Goal: Task Accomplishment & Management: Complete application form

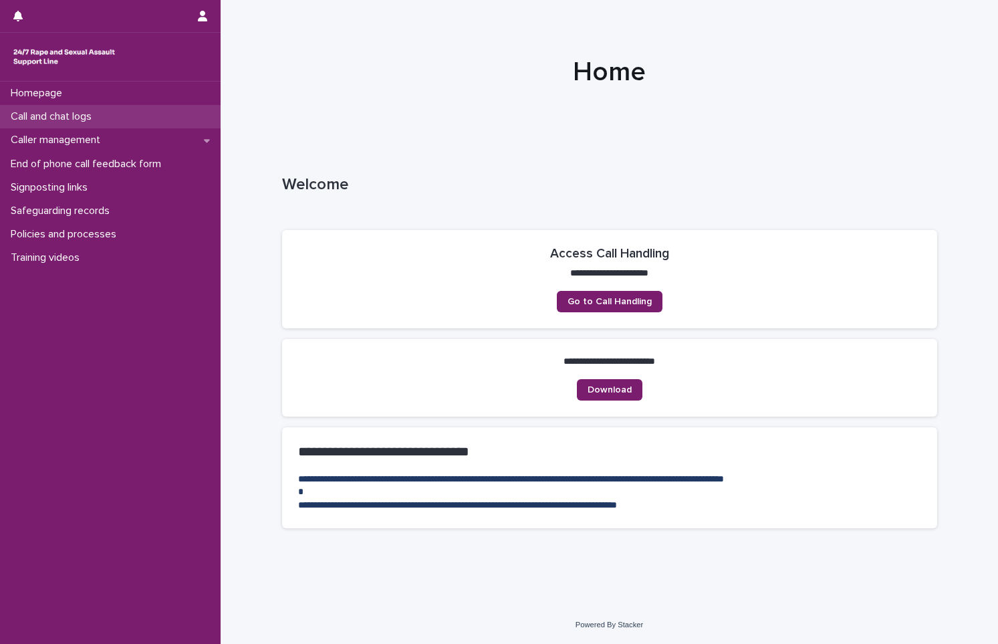
click at [49, 122] on p "Call and chat logs" at bounding box center [53, 116] width 97 height 13
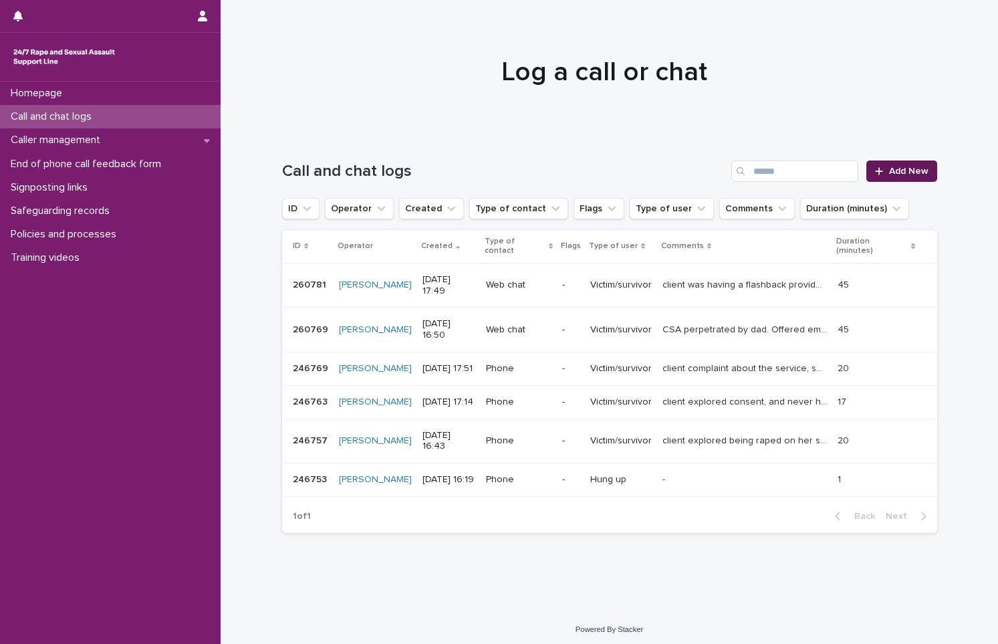
click at [895, 166] on span "Add New" at bounding box center [908, 170] width 39 height 9
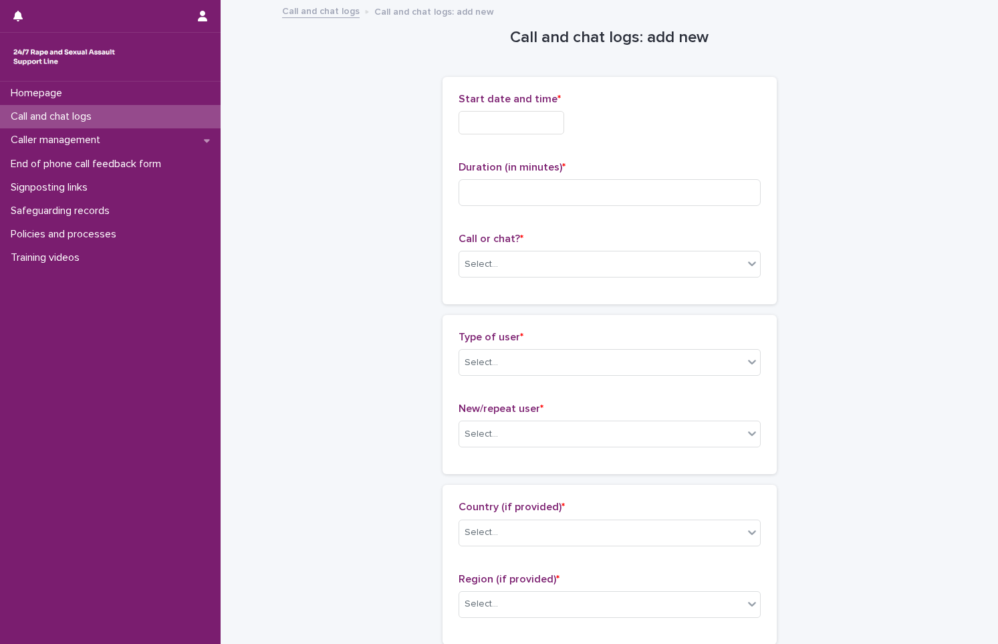
click at [488, 131] on input "text" at bounding box center [511, 122] width 106 height 23
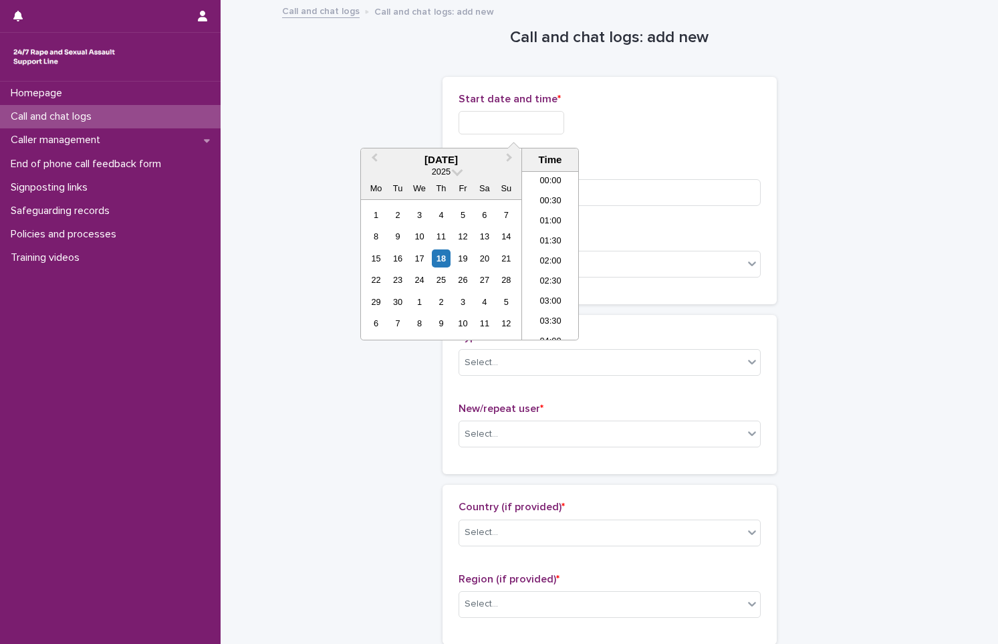
scroll to position [568, 0]
click at [442, 254] on div "18" at bounding box center [441, 258] width 18 height 18
click at [535, 128] on input "**********" at bounding box center [511, 122] width 106 height 23
type input "**********"
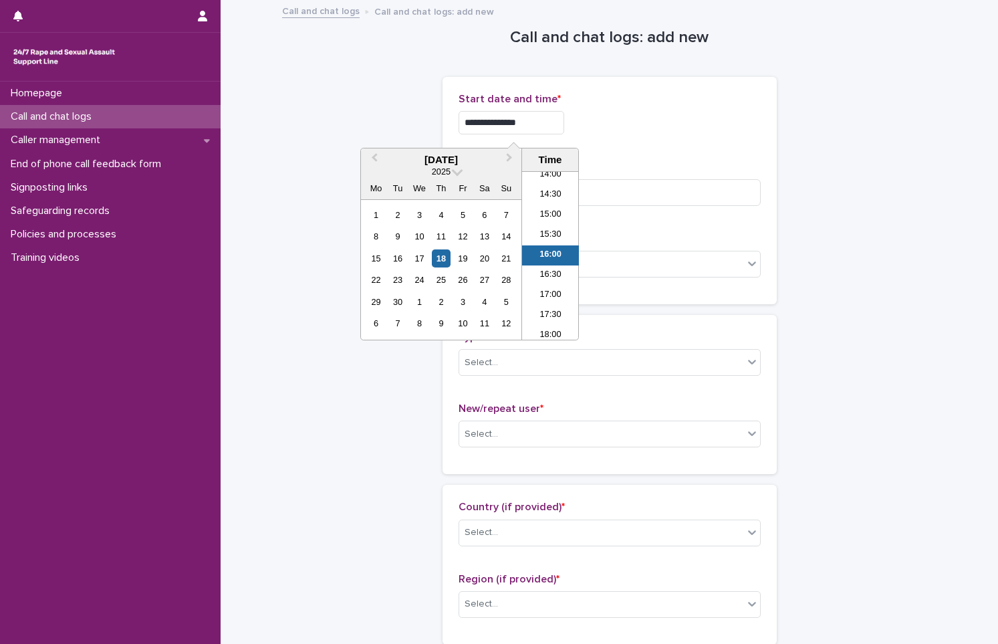
click at [617, 156] on div "**********" at bounding box center [609, 190] width 302 height 195
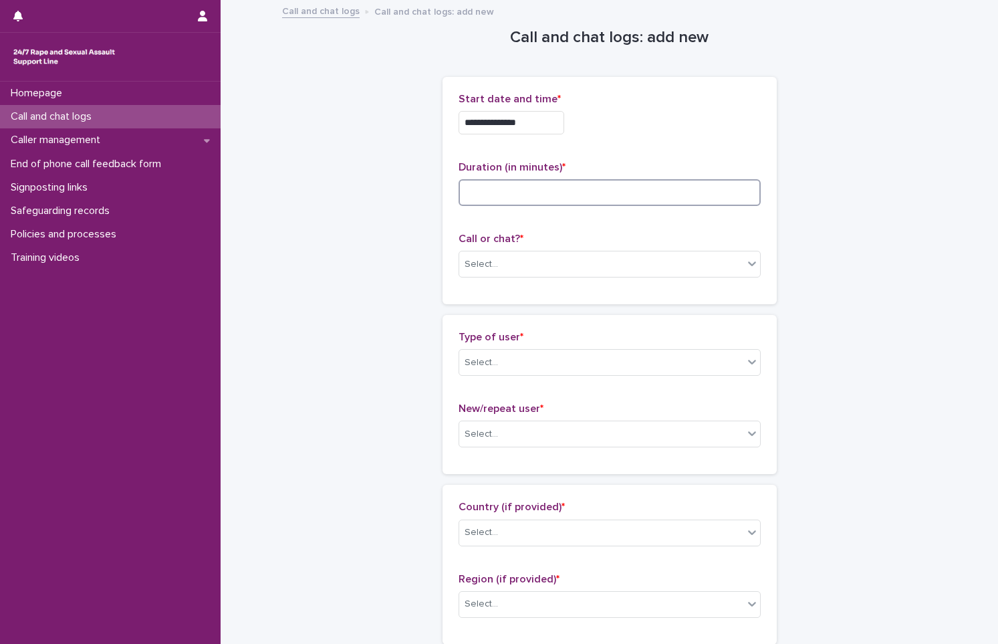
click at [581, 182] on input at bounding box center [609, 192] width 302 height 27
type input "*"
click at [577, 263] on div "Select..." at bounding box center [601, 264] width 284 height 22
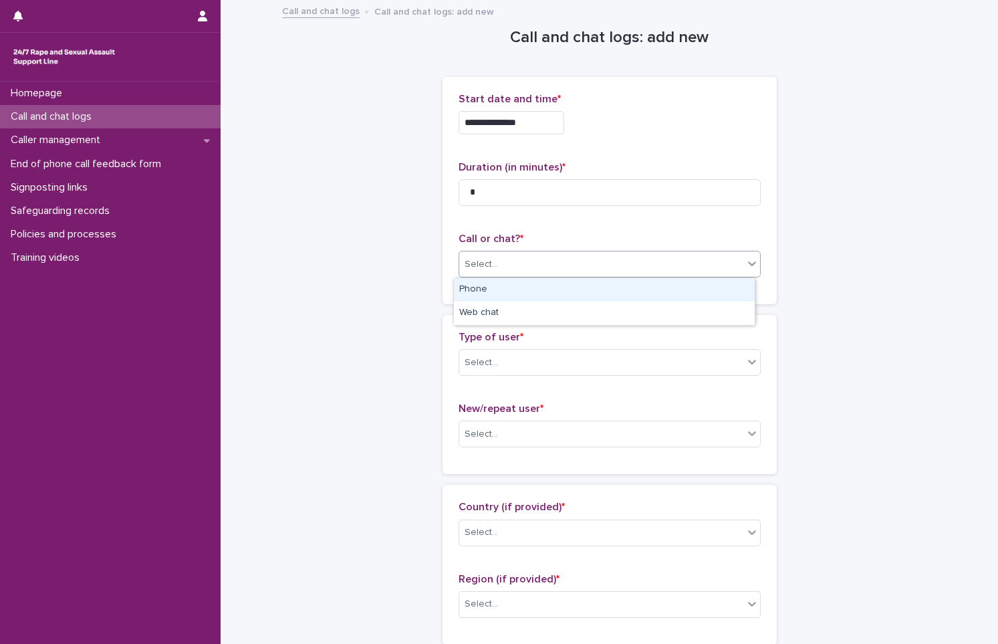
click at [581, 288] on div "Phone" at bounding box center [604, 289] width 301 height 23
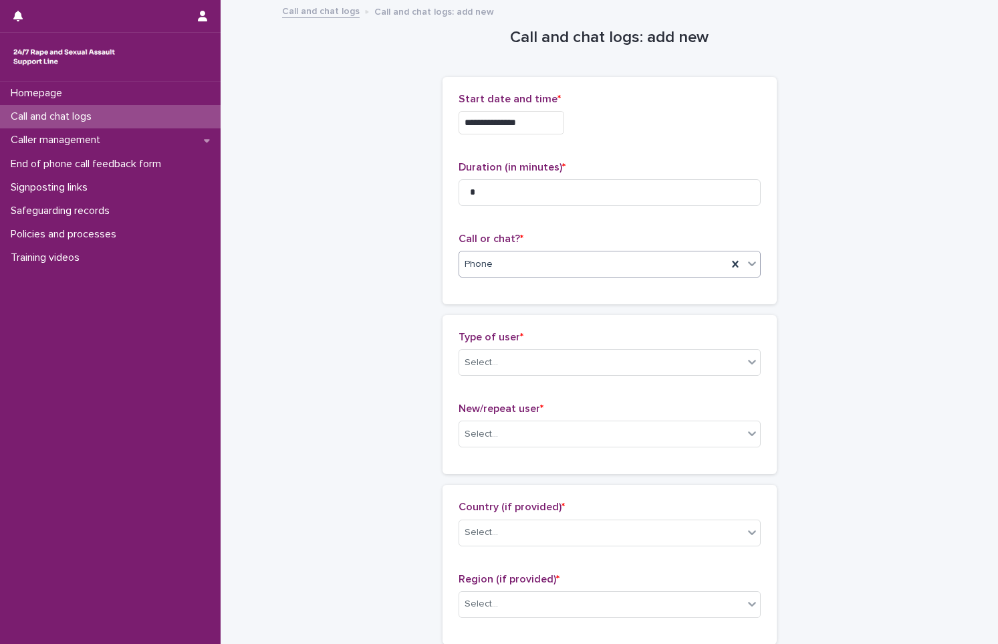
scroll to position [200, 0]
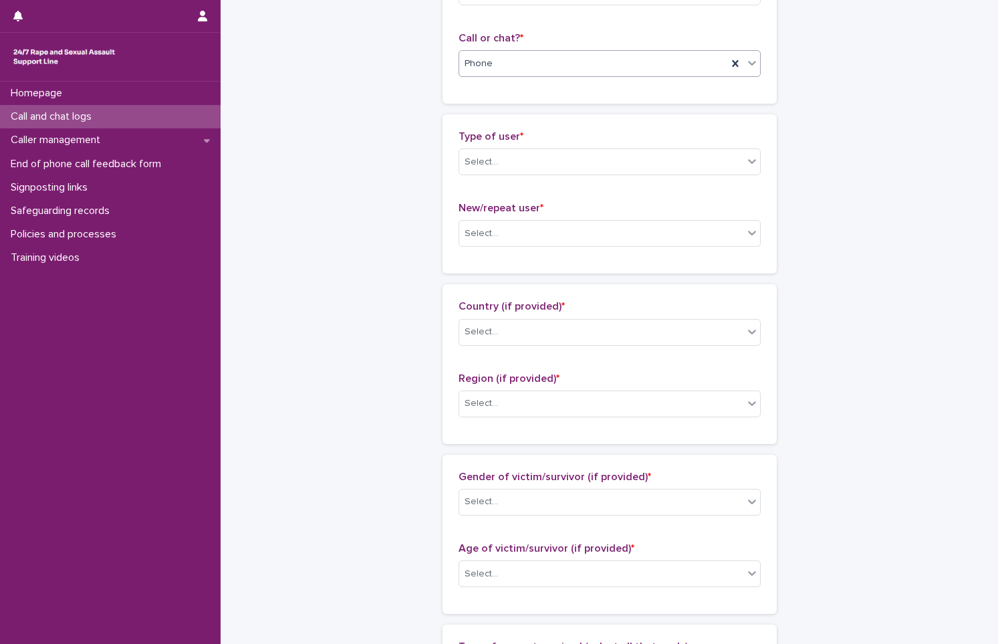
click at [542, 178] on div "Type of user * Select..." at bounding box center [609, 157] width 302 height 55
click at [546, 163] on div "Select..." at bounding box center [601, 162] width 284 height 22
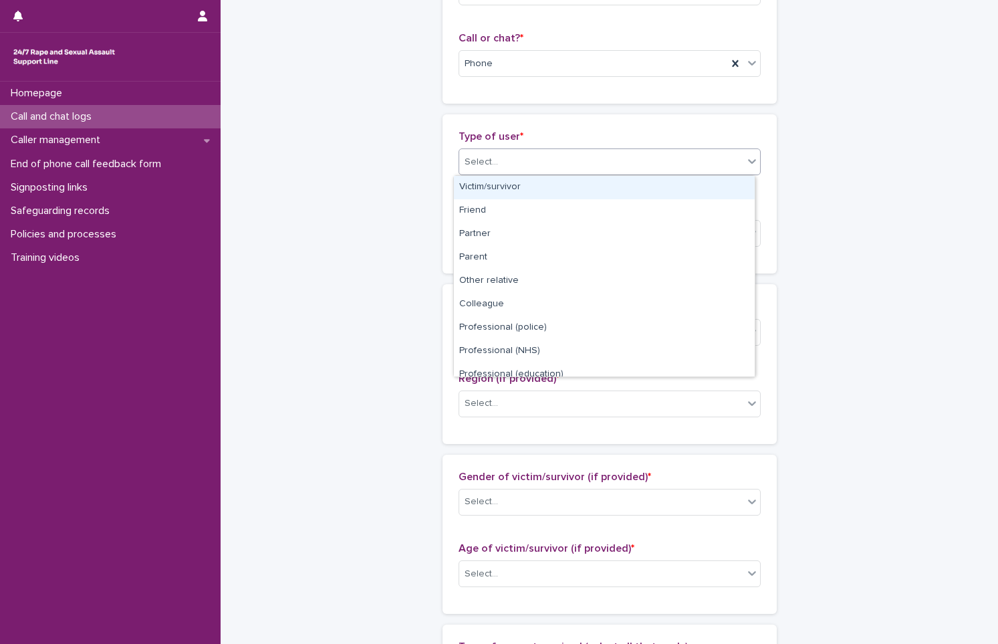
click at [544, 186] on div "Victim/survivor" at bounding box center [604, 187] width 301 height 23
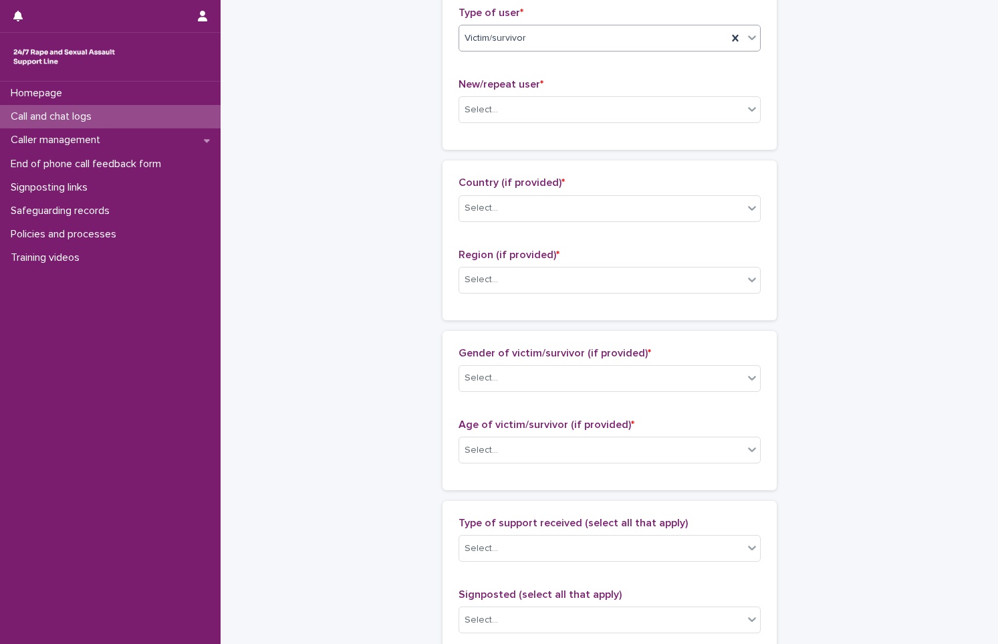
scroll to position [334, 0]
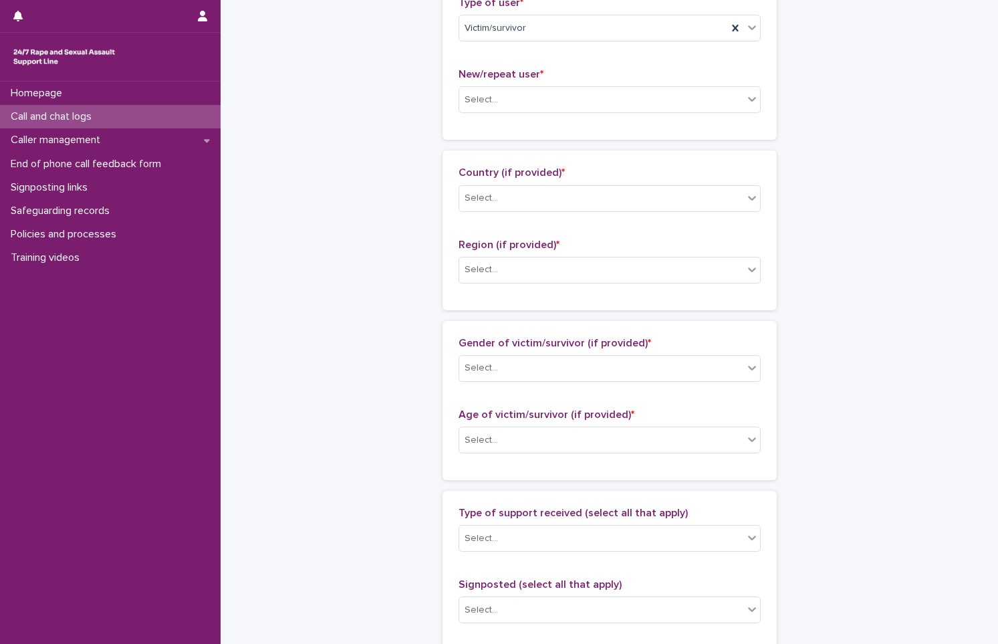
click at [527, 115] on div "New/repeat user * Select..." at bounding box center [609, 95] width 302 height 55
click at [517, 94] on div "Select..." at bounding box center [601, 100] width 284 height 22
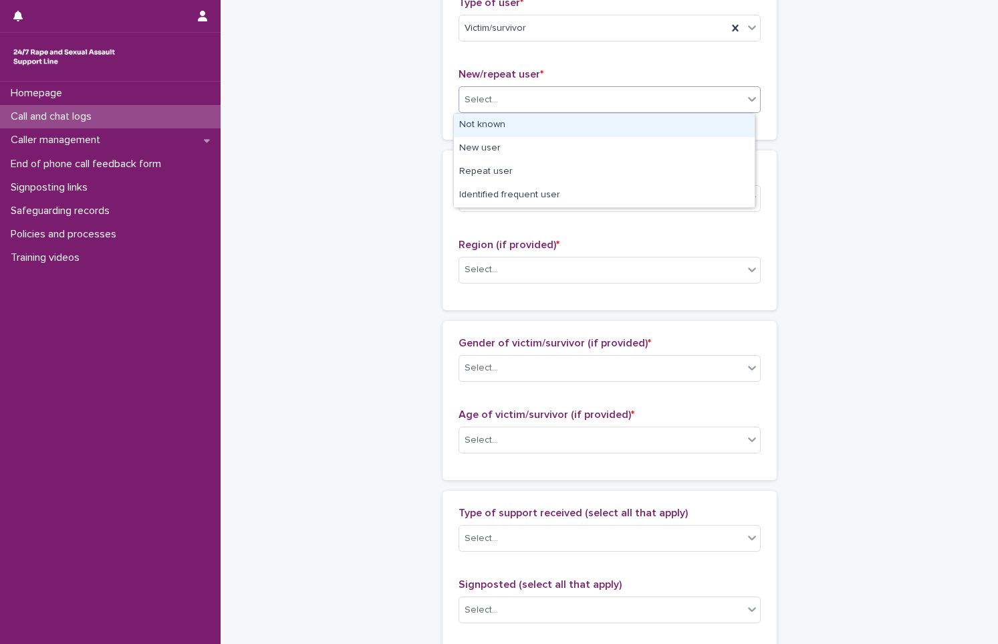
click at [534, 128] on div "Not known" at bounding box center [604, 125] width 301 height 23
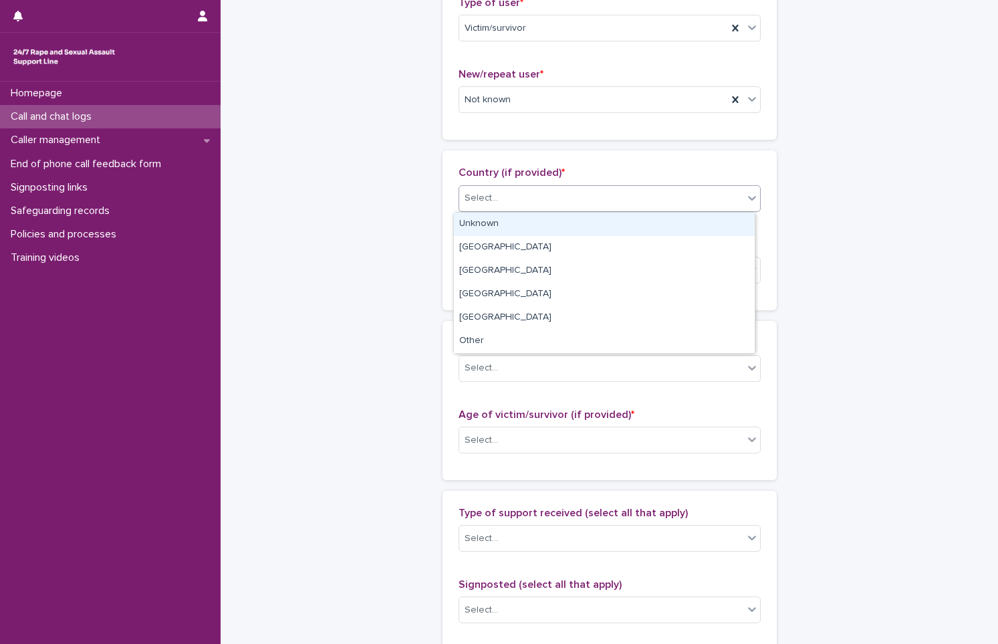
click at [529, 206] on div "Select..." at bounding box center [601, 198] width 284 height 22
click at [530, 228] on div "Unknown" at bounding box center [604, 224] width 301 height 23
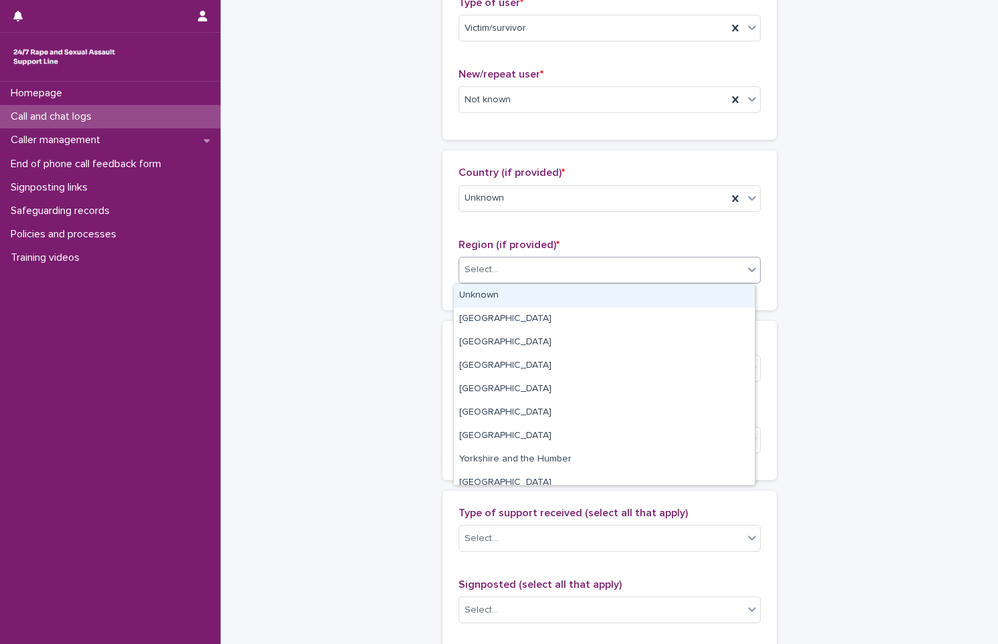
click at [533, 267] on div "Select..." at bounding box center [601, 270] width 284 height 22
click at [535, 293] on div "Unknown" at bounding box center [604, 295] width 301 height 23
click at [535, 293] on div "Region (if provided) * option Unknown focused, 1 of 11. 11 results available. U…" at bounding box center [609, 266] width 302 height 55
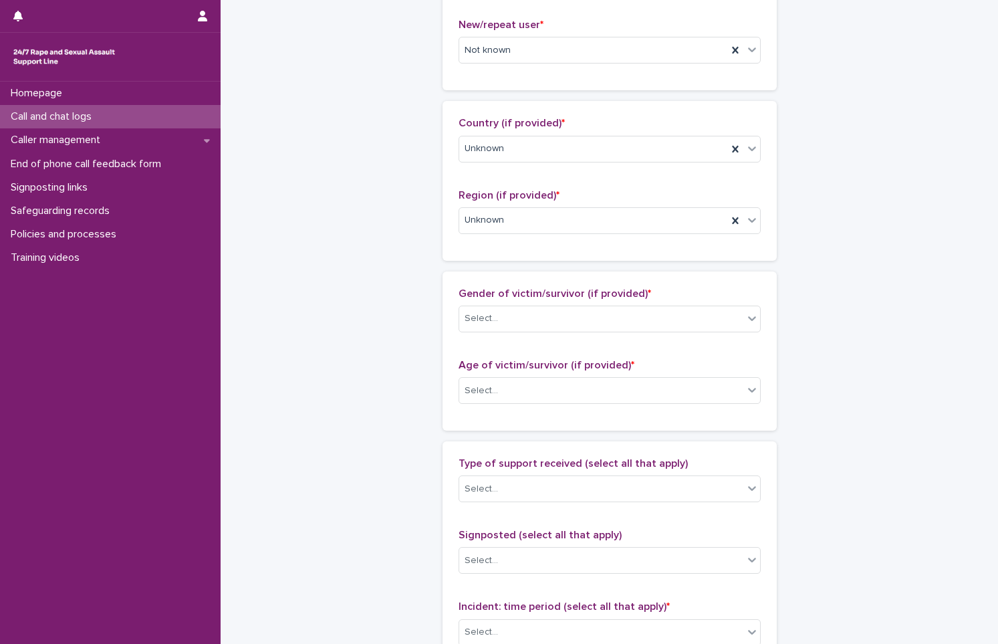
scroll to position [468, 0]
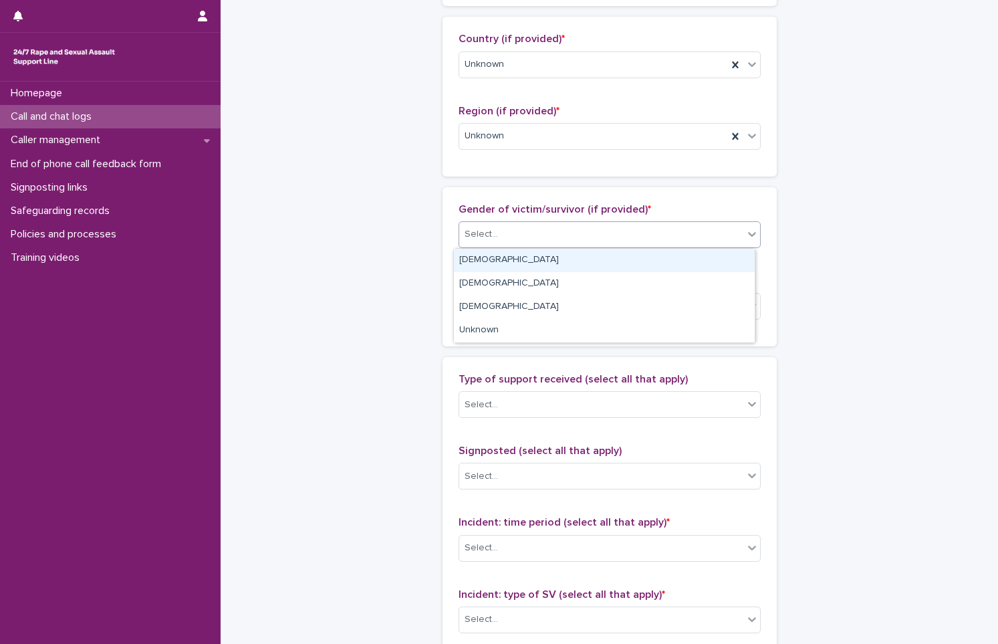
click at [536, 227] on div "Select..." at bounding box center [601, 234] width 284 height 22
click at [542, 251] on div "[DEMOGRAPHIC_DATA]" at bounding box center [604, 260] width 301 height 23
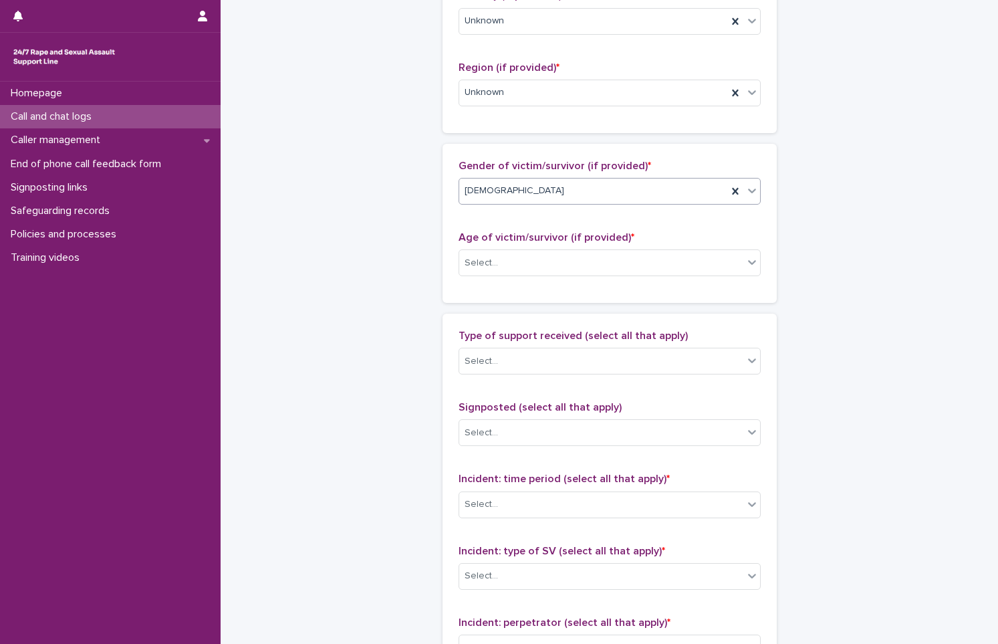
scroll to position [535, 0]
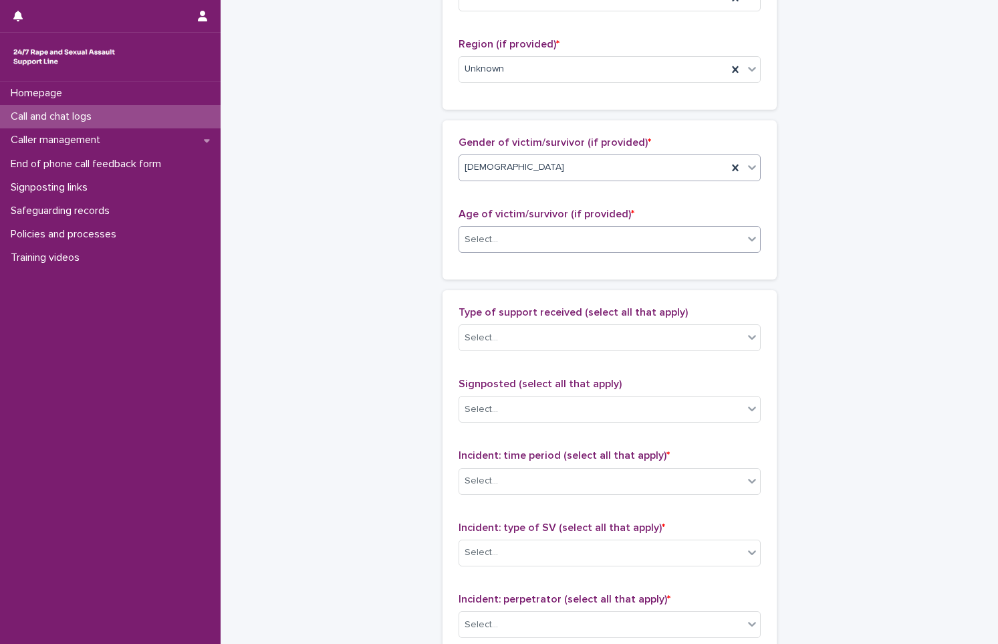
click at [537, 233] on div "Select..." at bounding box center [601, 240] width 284 height 22
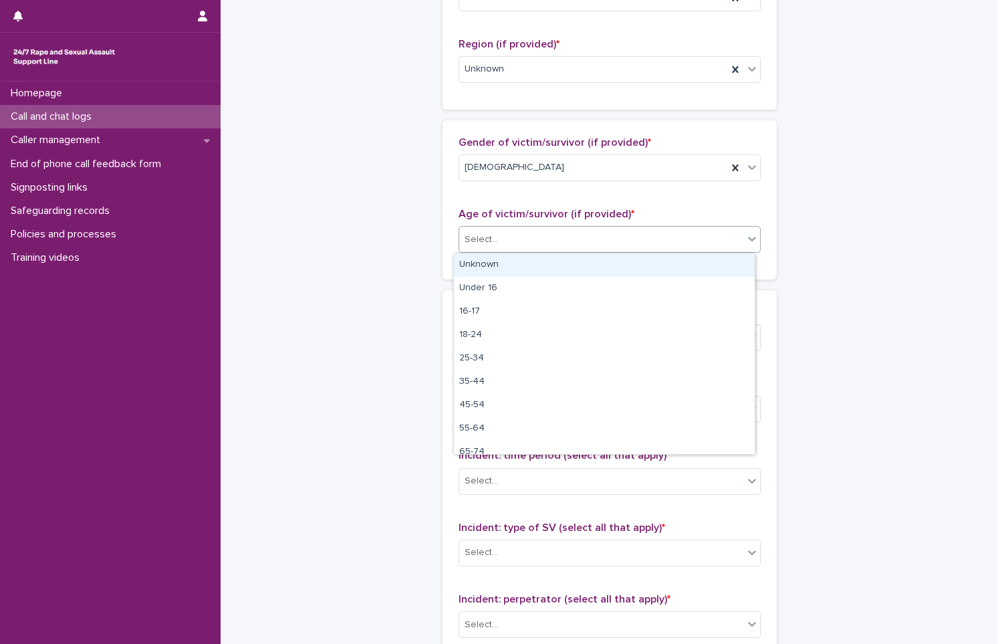
click at [555, 269] on div "Unknown" at bounding box center [604, 264] width 301 height 23
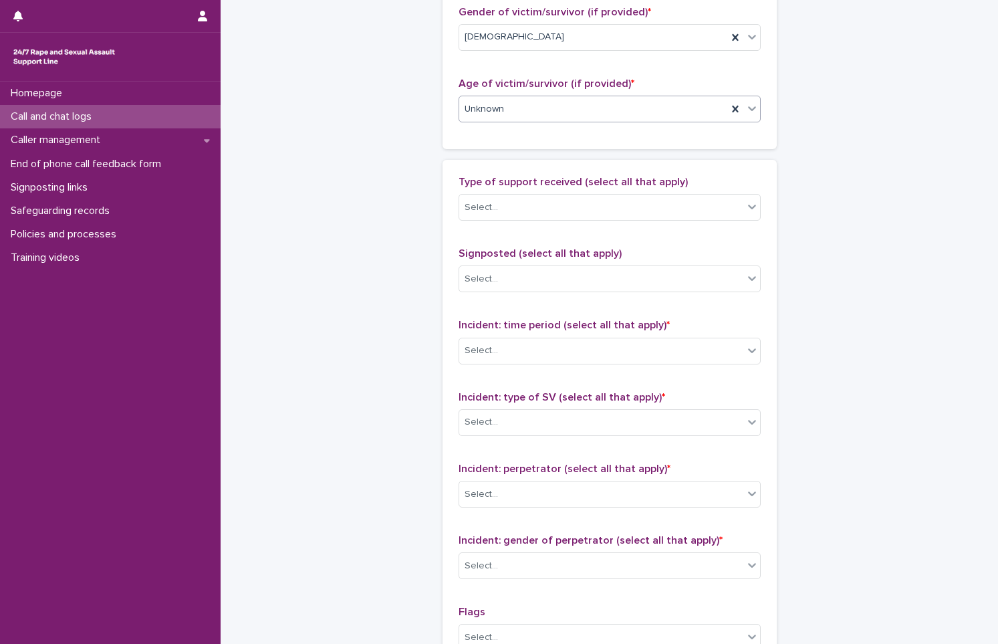
scroll to position [668, 0]
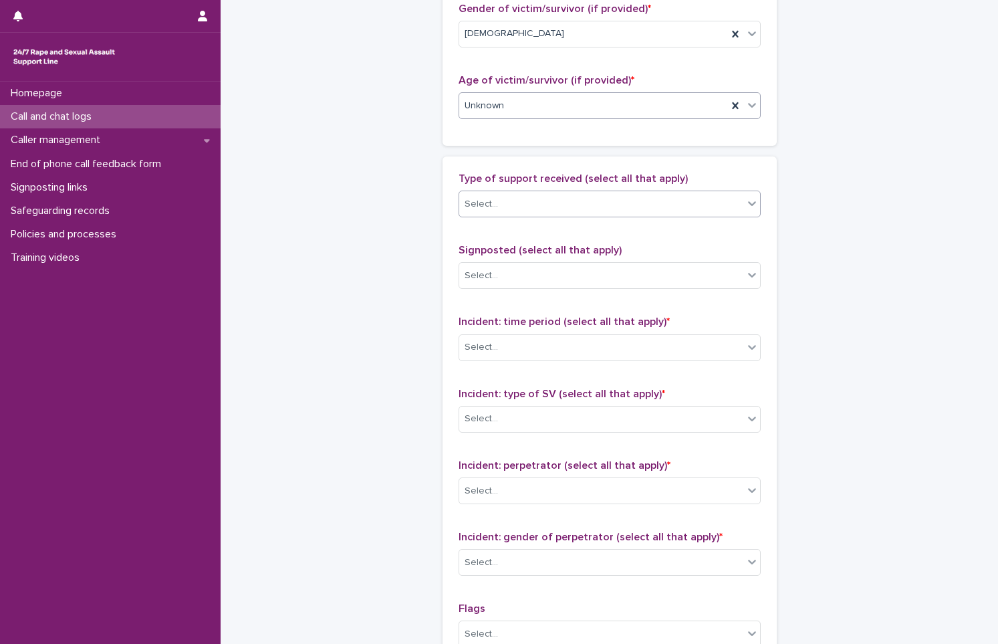
click at [551, 198] on div "Select..." at bounding box center [601, 204] width 284 height 22
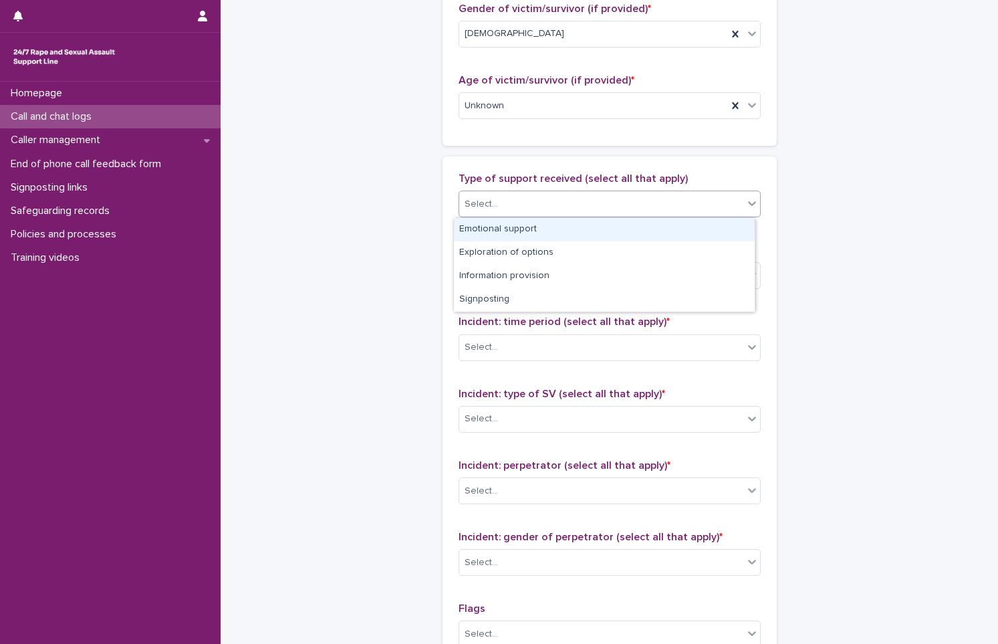
click at [569, 226] on div "Emotional support" at bounding box center [604, 229] width 301 height 23
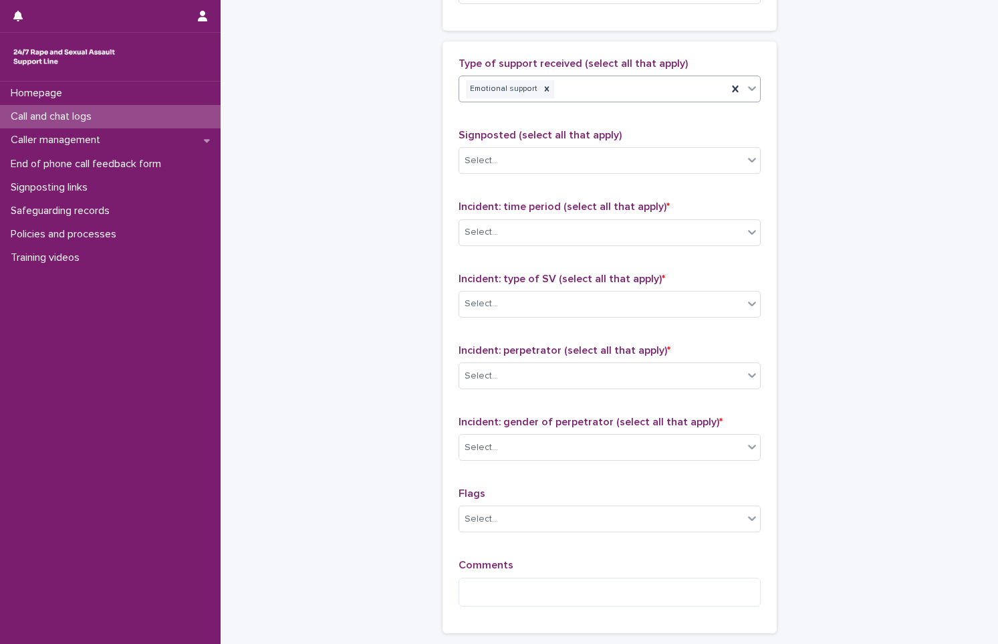
scroll to position [802, 0]
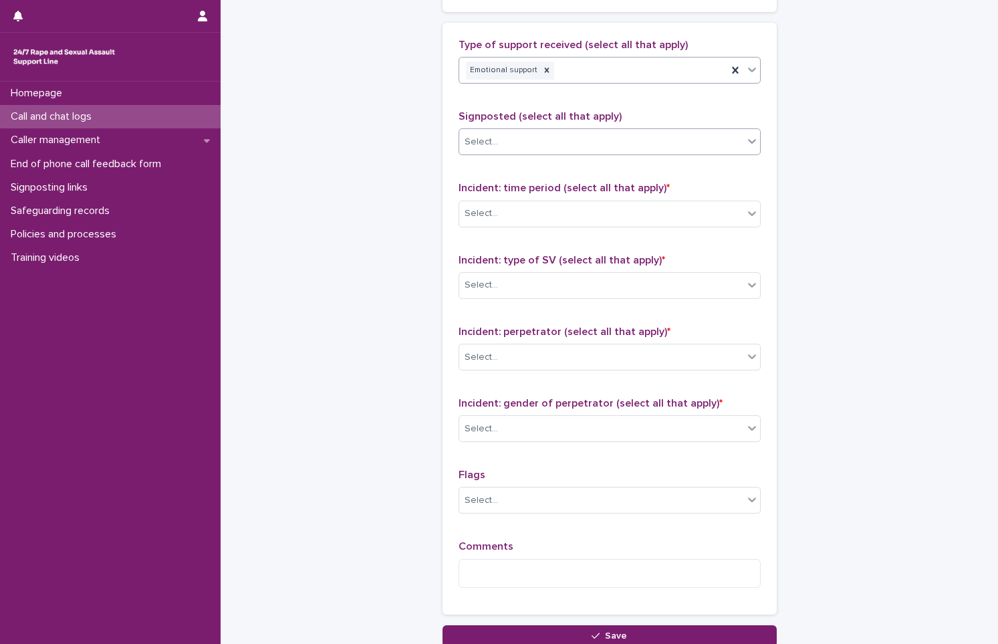
click at [557, 147] on div "Select..." at bounding box center [601, 142] width 284 height 22
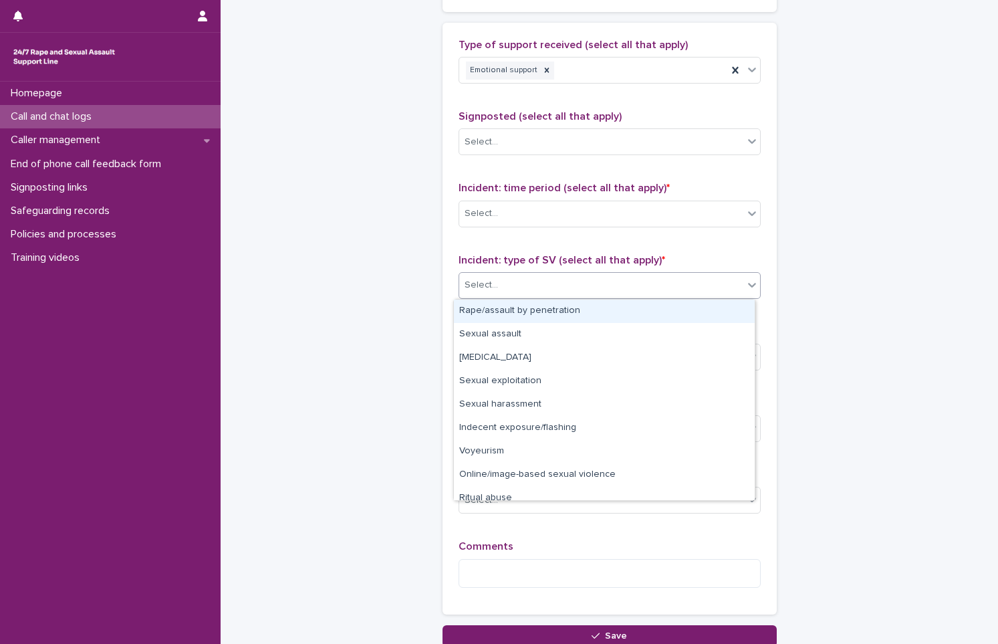
click at [525, 275] on div "Select..." at bounding box center [601, 285] width 284 height 22
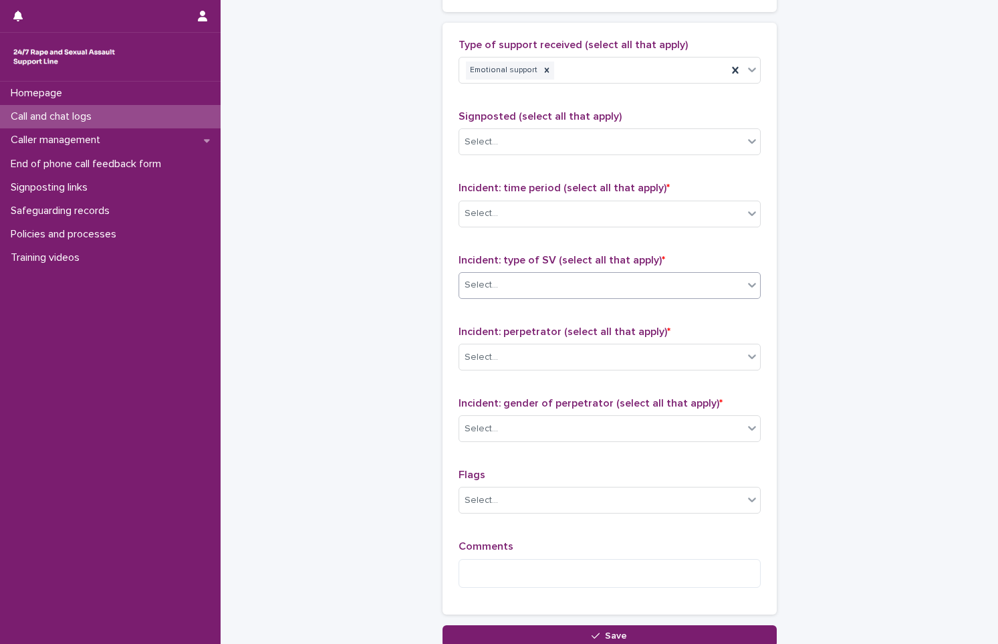
click at [531, 291] on div "Select..." at bounding box center [601, 285] width 284 height 22
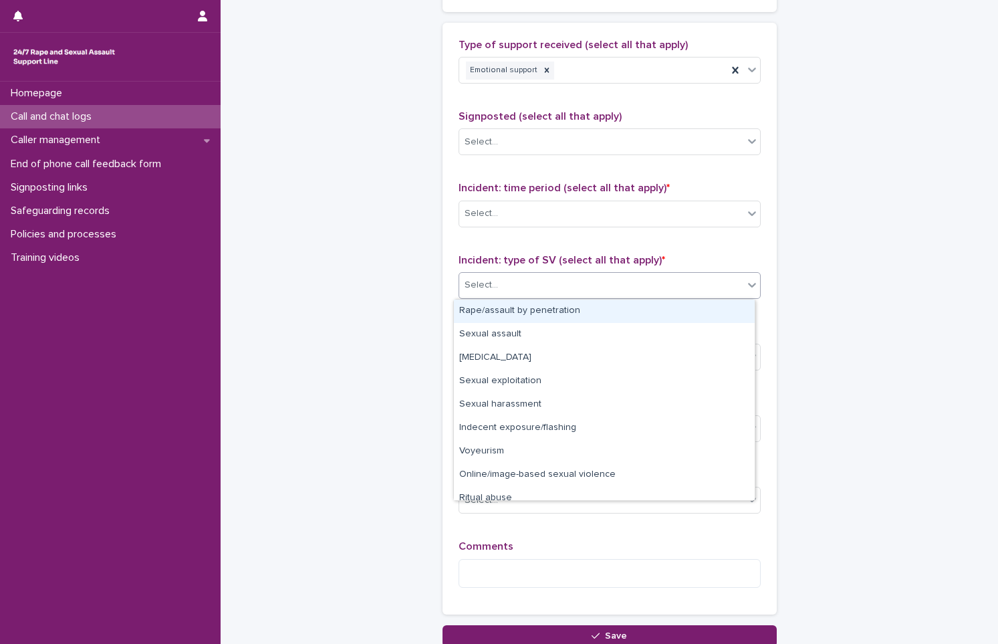
click at [538, 303] on div "Rape/assault by penetration" at bounding box center [604, 310] width 301 height 23
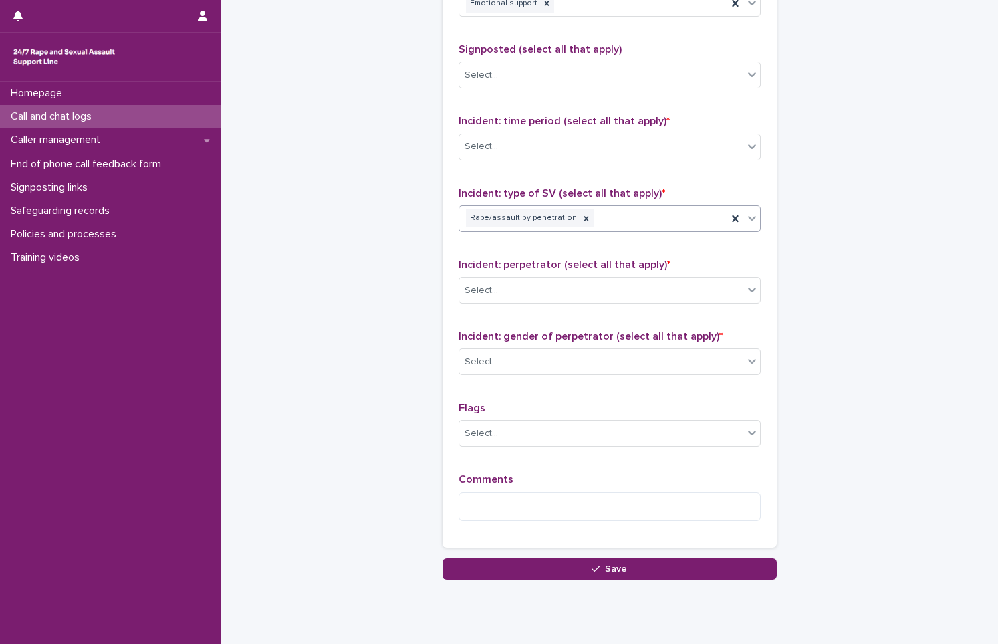
scroll to position [909, 0]
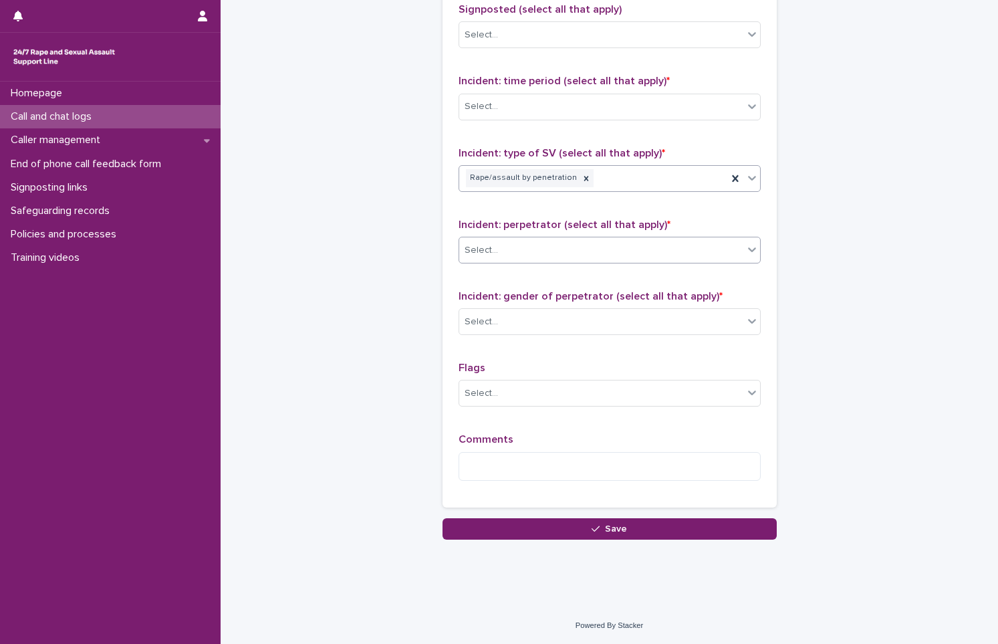
click at [535, 263] on body "**********" at bounding box center [499, 322] width 998 height 644
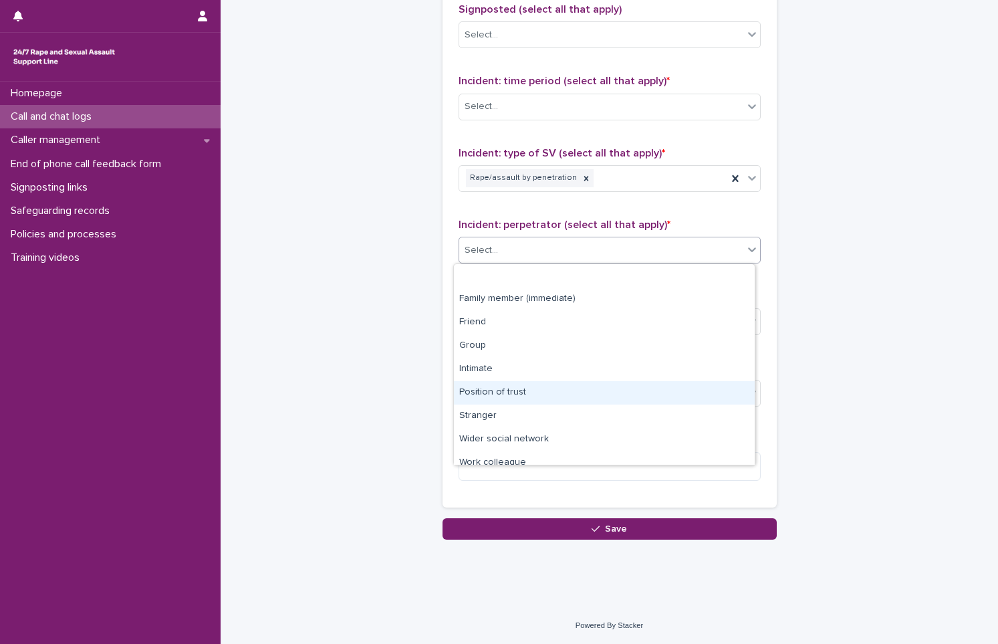
scroll to position [57, 0]
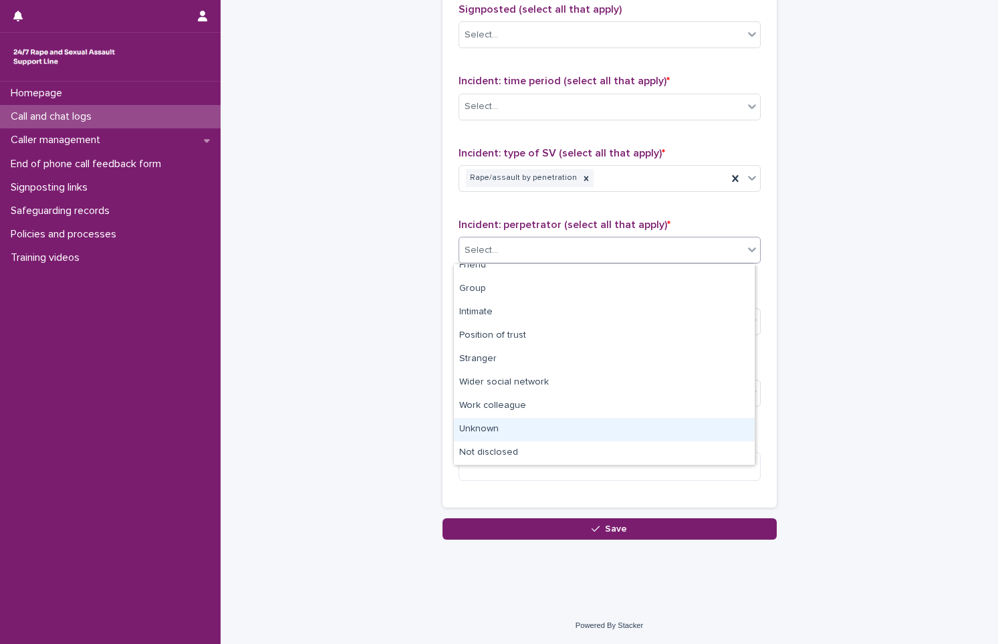
click at [512, 430] on div "Unknown" at bounding box center [604, 429] width 301 height 23
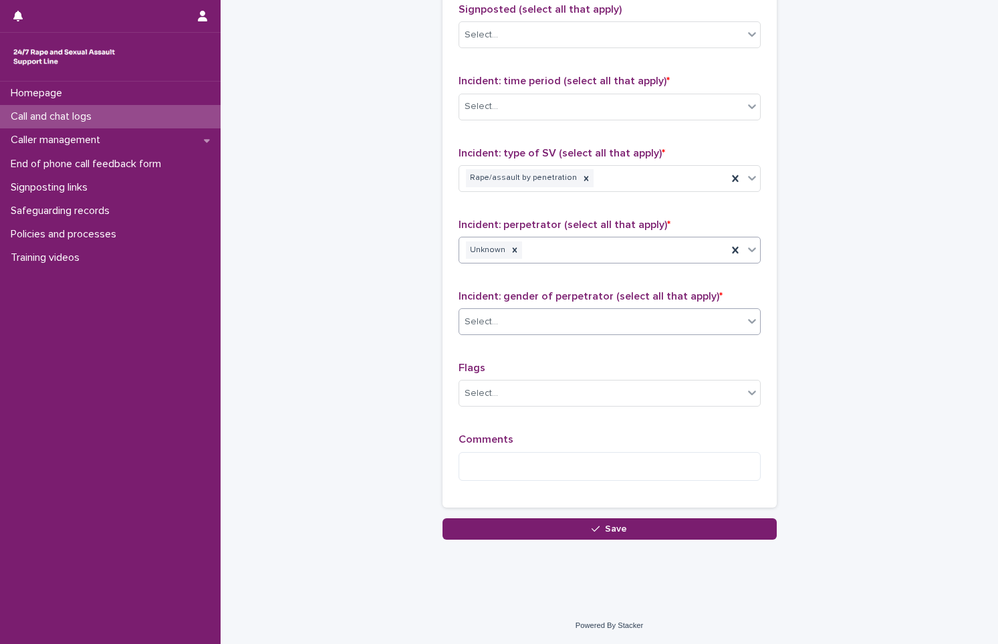
click at [516, 319] on div "Select..." at bounding box center [601, 322] width 284 height 22
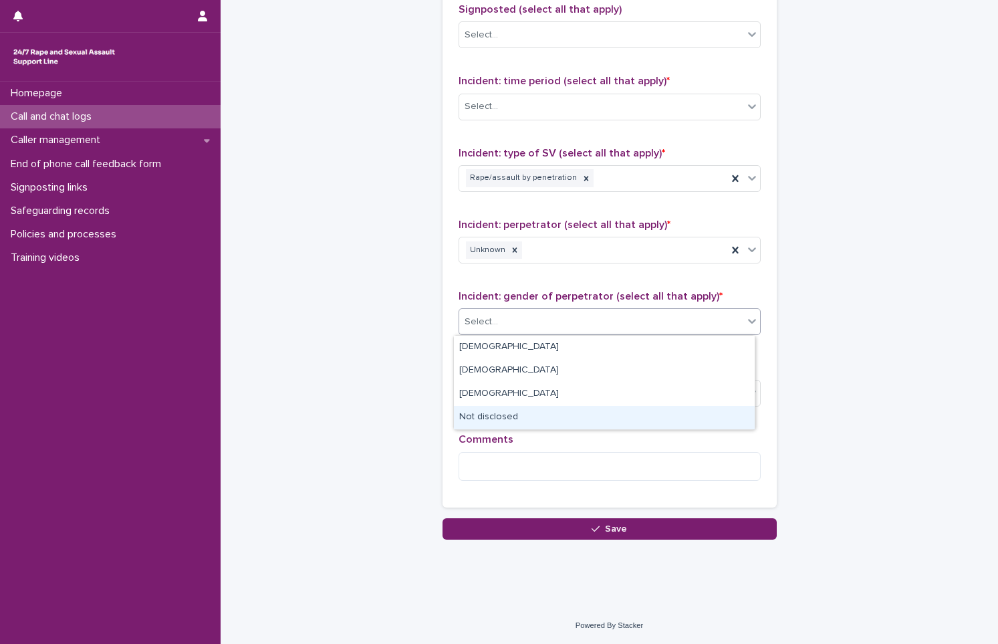
click at [518, 412] on div "Not disclosed" at bounding box center [604, 417] width 301 height 23
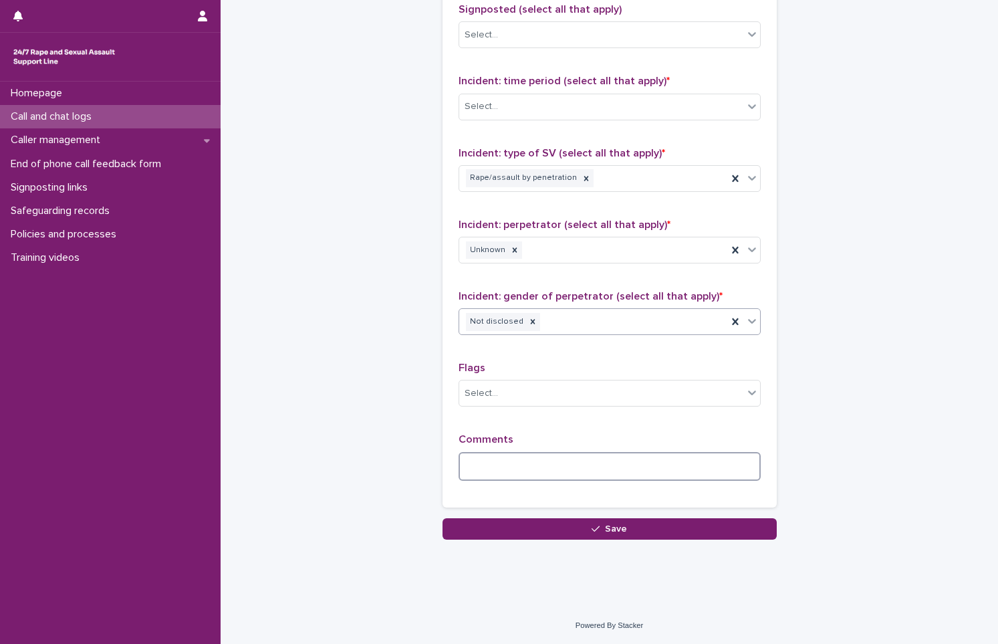
click at [497, 453] on textarea at bounding box center [609, 466] width 302 height 29
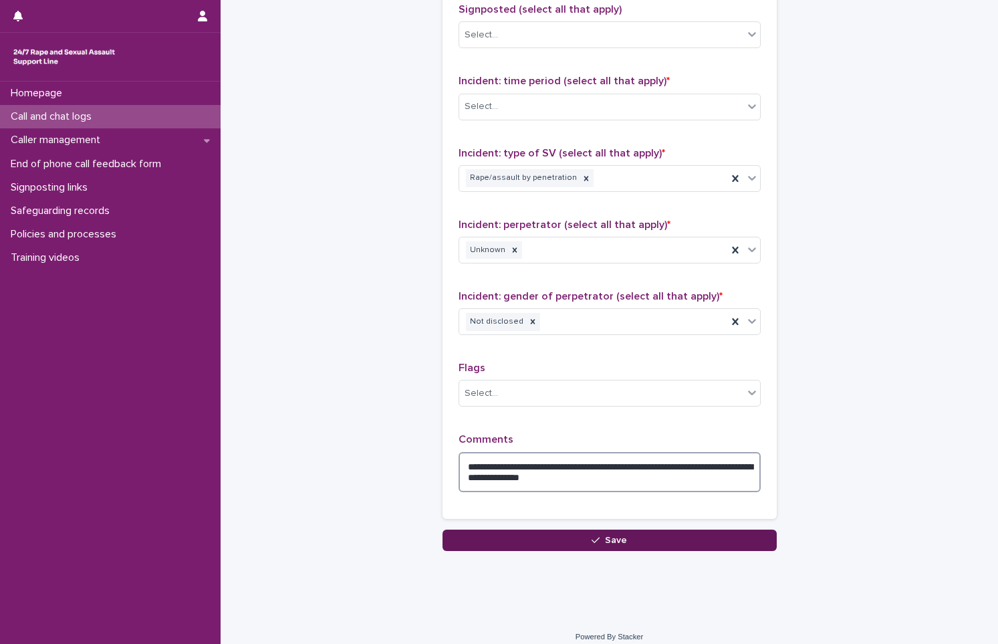
type textarea "**********"
click at [639, 542] on button "Save" at bounding box center [609, 539] width 334 height 21
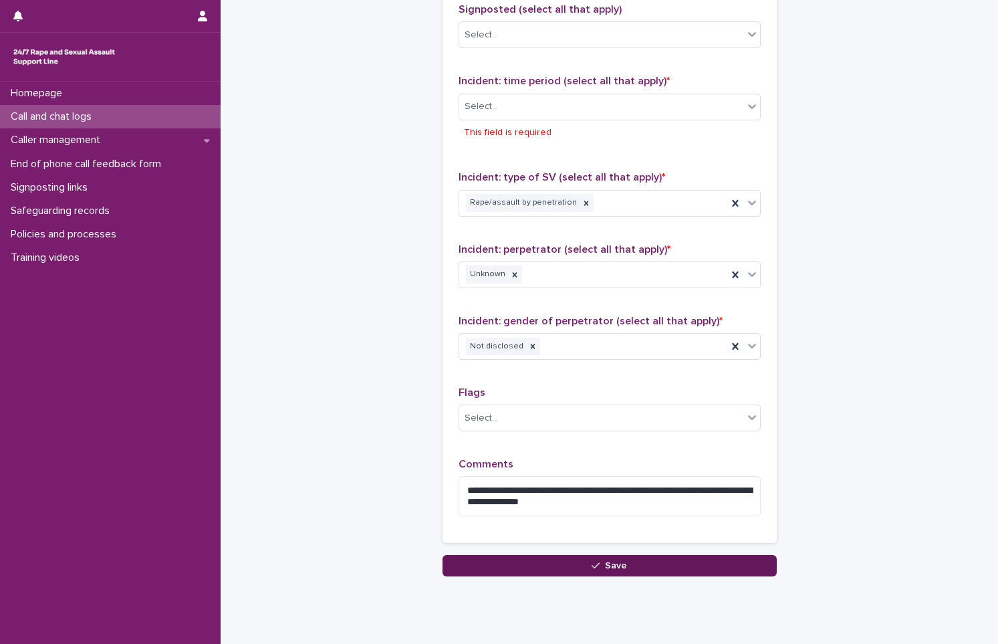
scroll to position [945, 0]
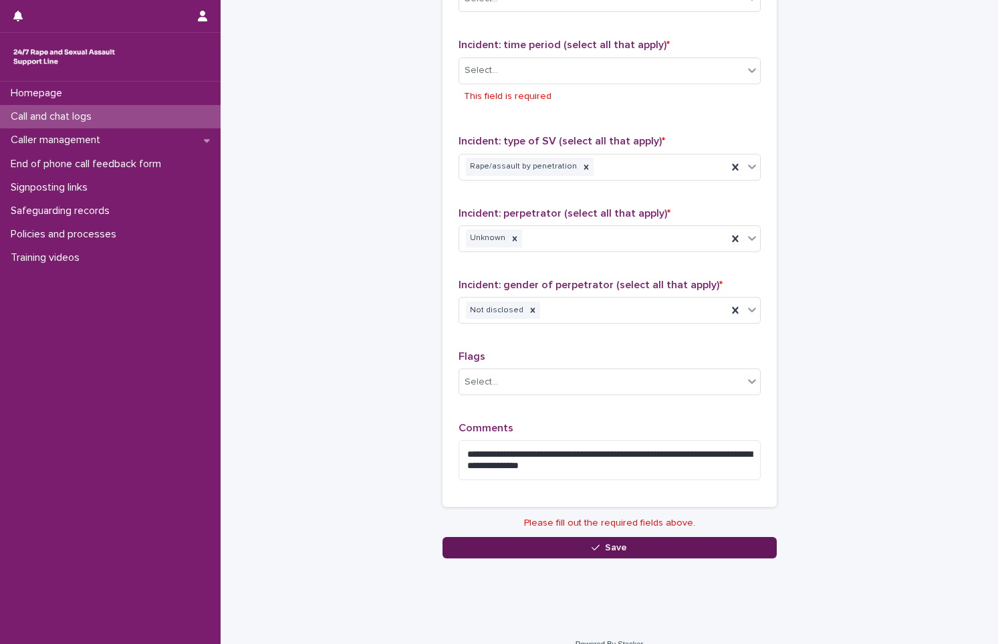
click at [639, 542] on button "Save" at bounding box center [609, 547] width 334 height 21
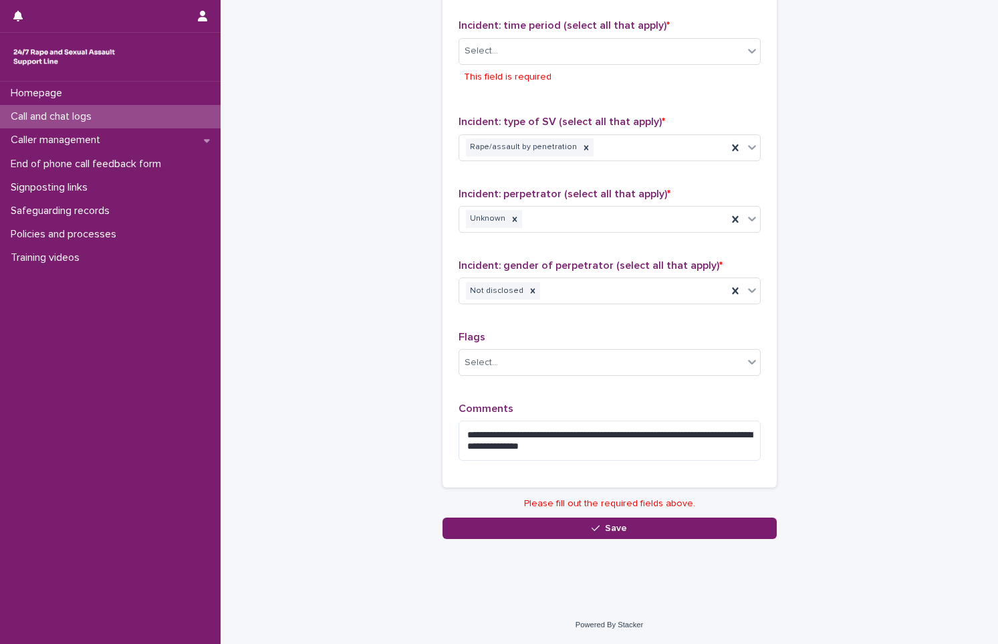
scroll to position [764, 0]
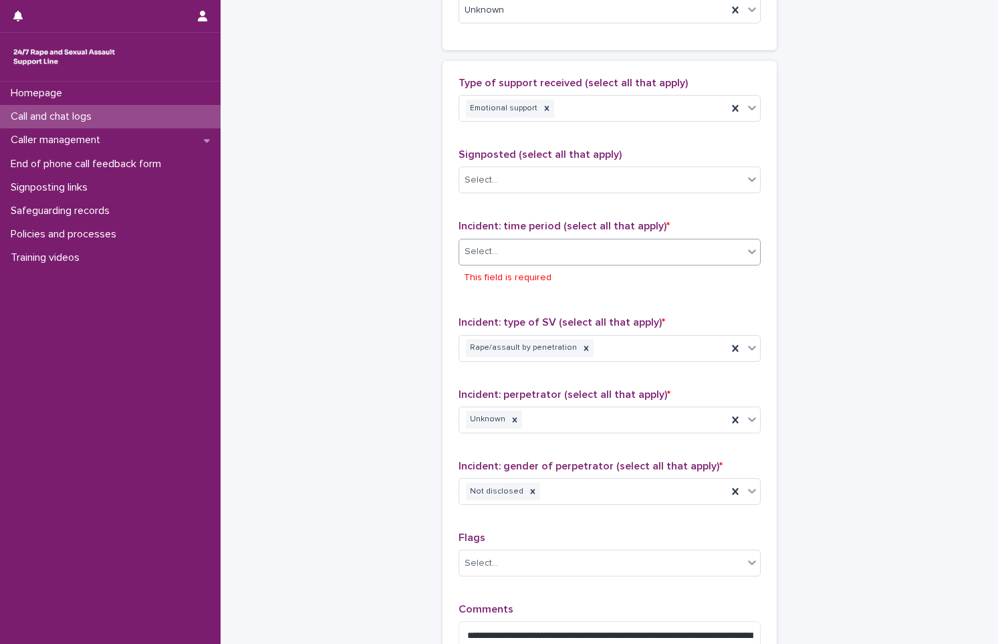
click at [569, 251] on div "Select..." at bounding box center [601, 252] width 284 height 22
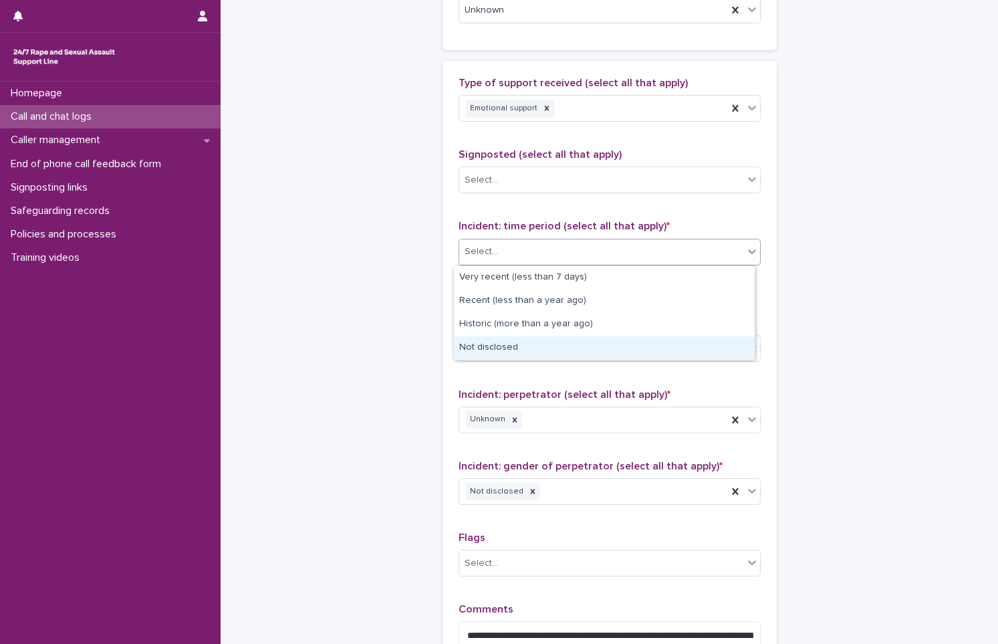
click at [559, 338] on div "Not disclosed" at bounding box center [604, 347] width 301 height 23
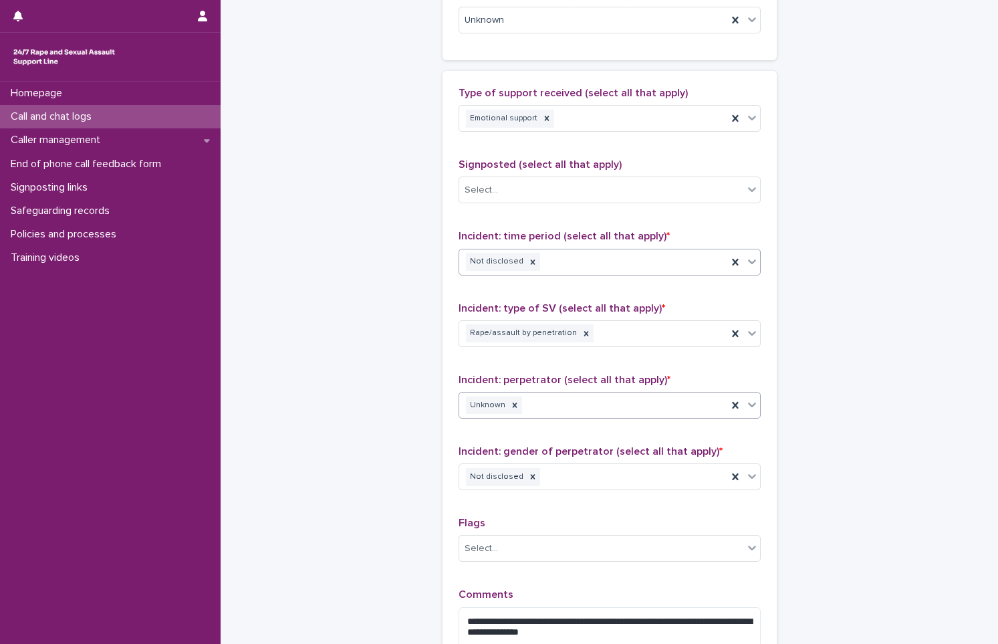
scroll to position [920, 0]
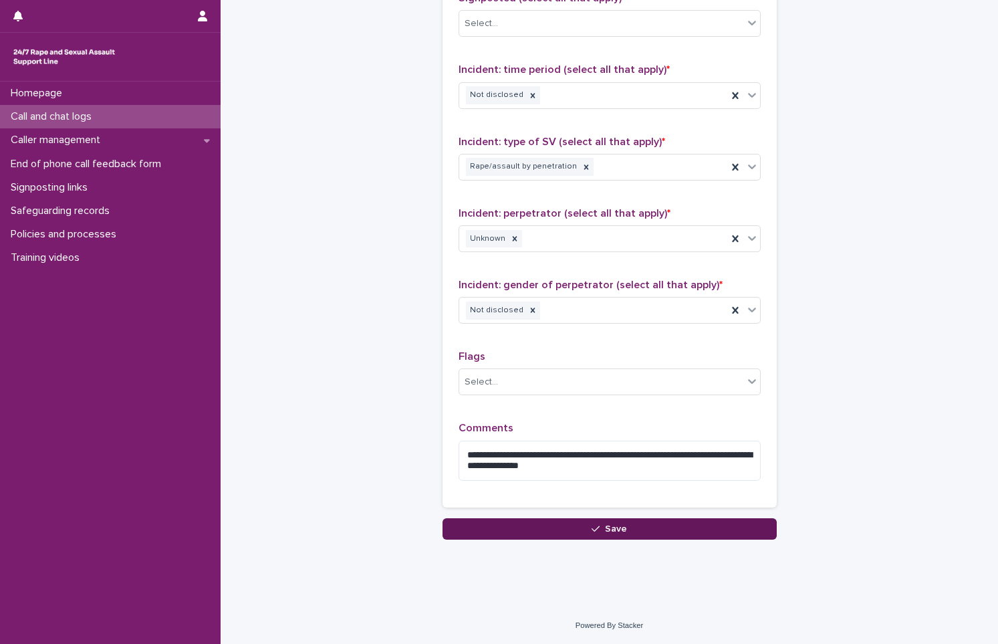
click at [569, 538] on button "Save" at bounding box center [609, 528] width 334 height 21
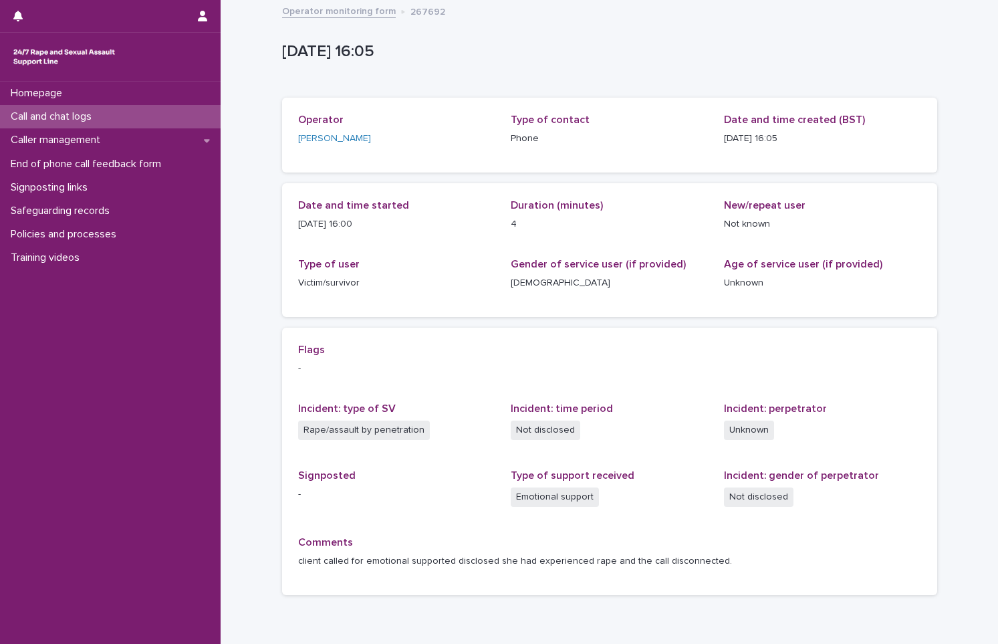
click at [109, 114] on div "Call and chat logs" at bounding box center [110, 116] width 221 height 23
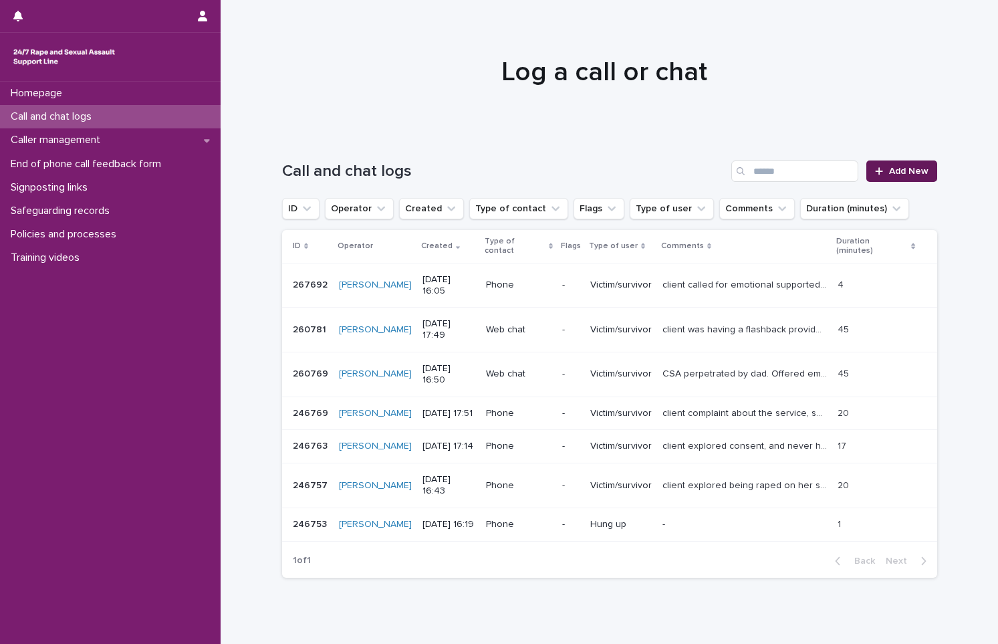
click at [889, 174] on span "Add New" at bounding box center [908, 170] width 39 height 9
